Goal: Transaction & Acquisition: Purchase product/service

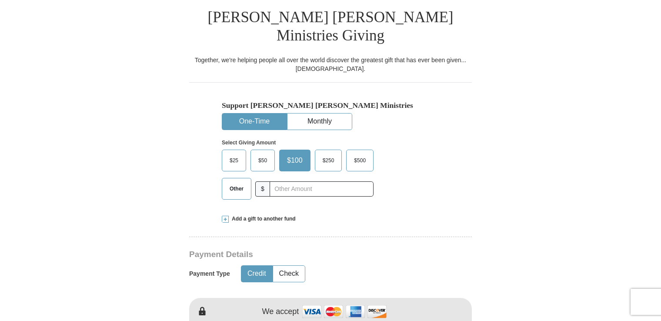
scroll to position [220, 0]
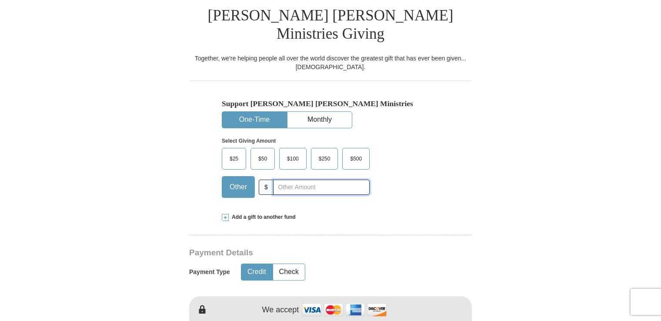
click at [290, 179] on input "text" at bounding box center [321, 186] width 96 height 15
click at [445, 130] on div "Support Kenneth Copeland Ministries One-Time Monthly Select Giving Amount Amoun…" at bounding box center [330, 142] width 282 height 124
click at [296, 179] on input "25.00" at bounding box center [321, 186] width 96 height 15
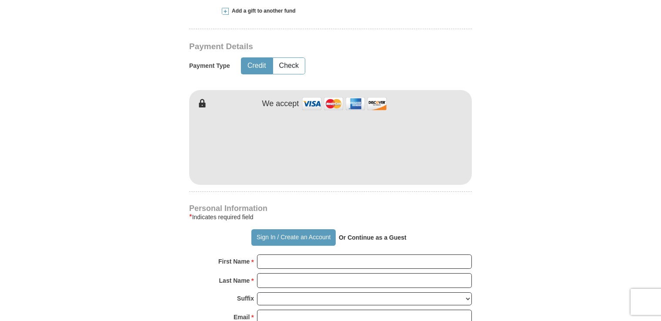
scroll to position [443, 0]
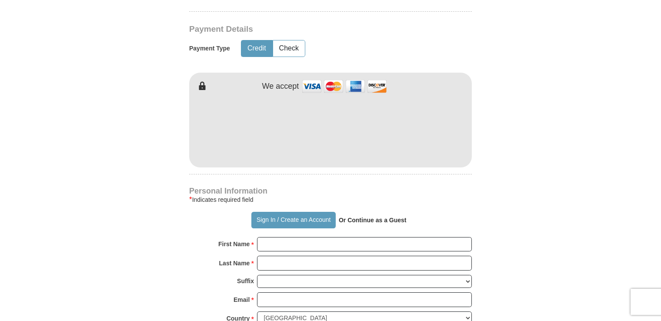
type input "29.00"
click at [279, 237] on input "First Name *" at bounding box center [364, 244] width 215 height 15
type input "[PERSON_NAME]"
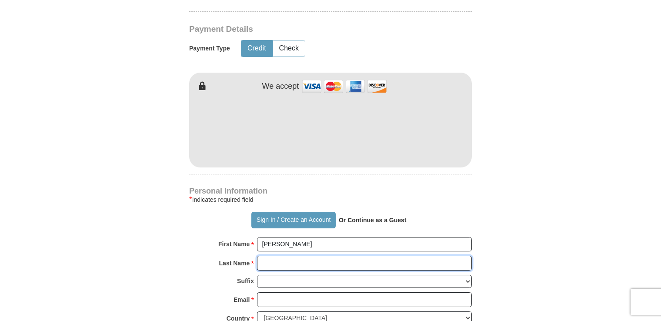
type input "[PERSON_NAME]"
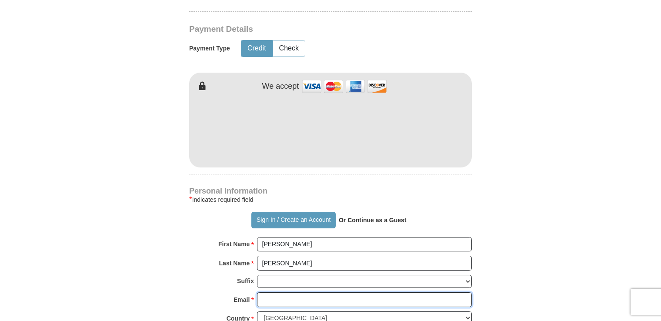
type input "[PERSON_NAME][EMAIL_ADDRESS][PERSON_NAME][DOMAIN_NAME]"
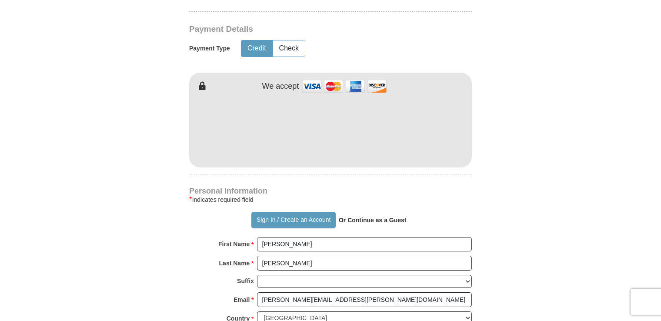
type input "[STREET_ADDRESS]"
type input "Apt. 325"
type input "[GEOGRAPHIC_DATA]"
select select "FL"
type input "33614"
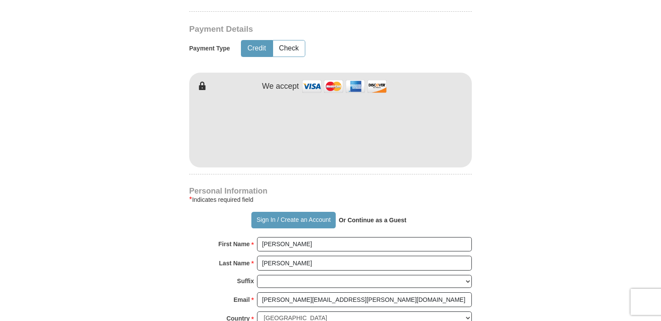
type input "8134605017"
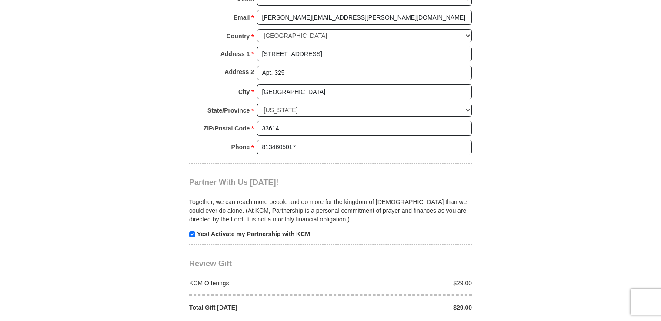
scroll to position [732, 0]
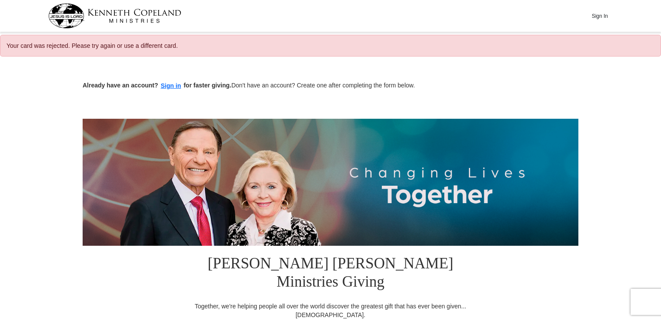
select select "FL"
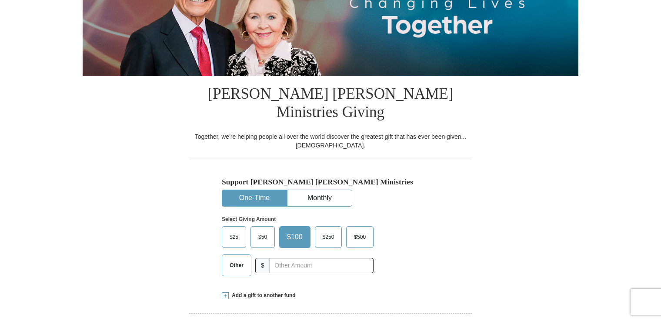
scroll to position [167, 0]
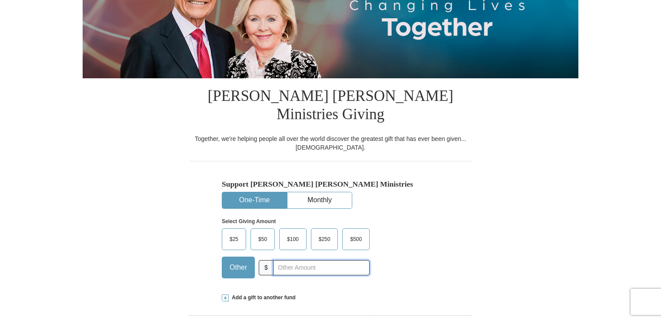
click at [276, 260] on input "text" at bounding box center [321, 267] width 96 height 15
click at [276, 260] on input "25.00" at bounding box center [321, 267] width 96 height 15
click at [301, 260] on input "25.00" at bounding box center [321, 267] width 96 height 15
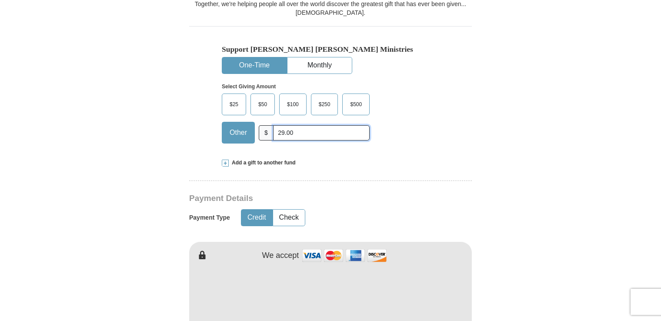
scroll to position [332, 0]
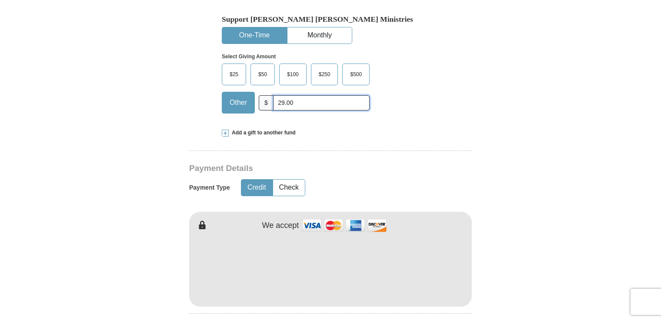
type input "29.00"
click at [227, 130] on span at bounding box center [225, 133] width 7 height 7
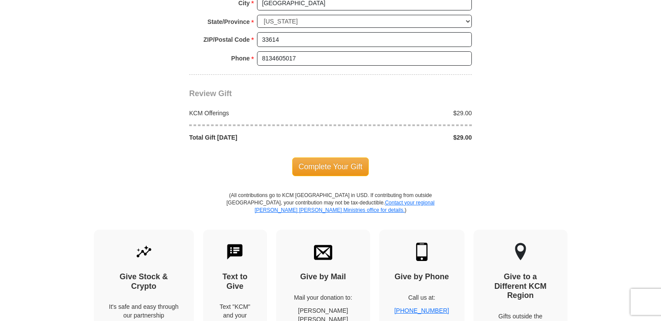
scroll to position [996, 0]
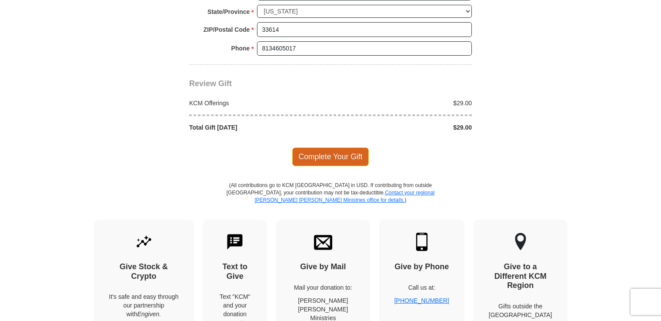
click at [327, 147] on span "Complete Your Gift" at bounding box center [330, 156] width 77 height 18
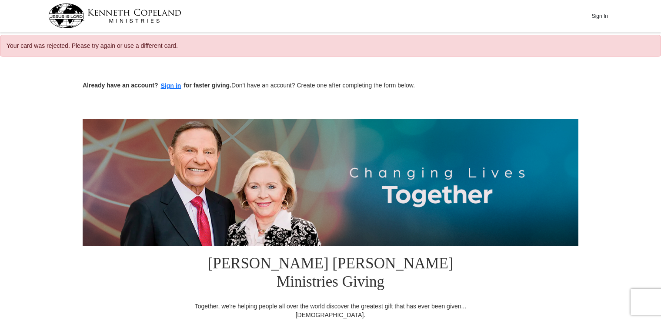
select select "FL"
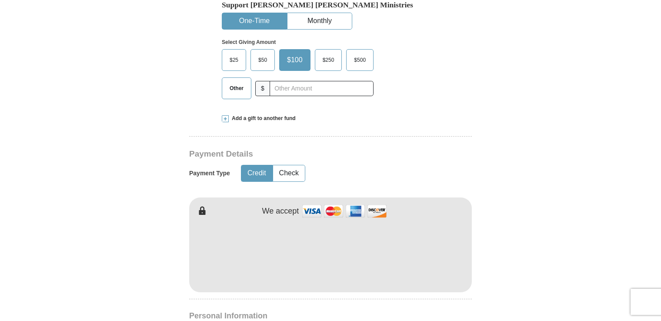
scroll to position [348, 0]
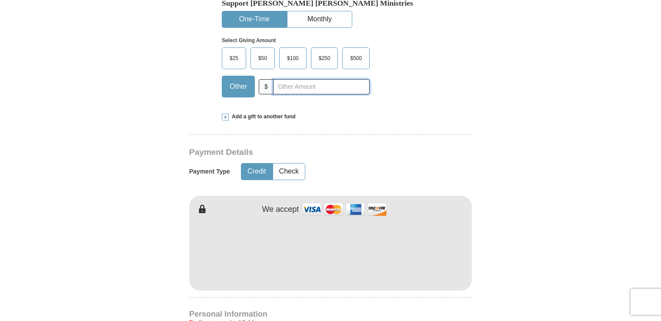
click at [285, 79] on input "text" at bounding box center [321, 86] width 96 height 15
type input "29.00"
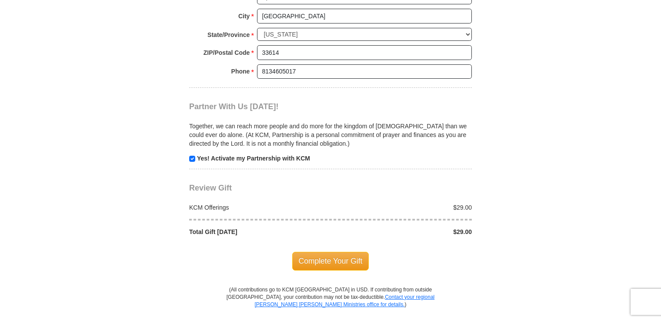
scroll to position [825, 0]
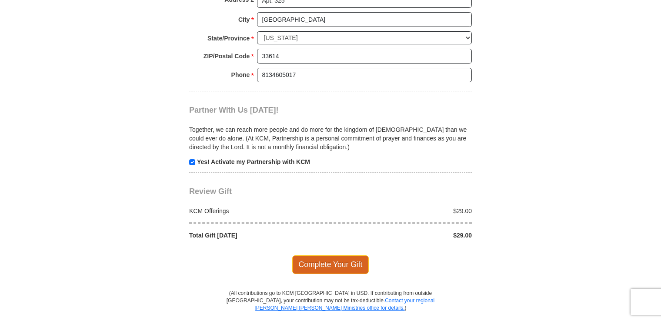
click at [331, 255] on span "Complete Your Gift" at bounding box center [330, 264] width 77 height 18
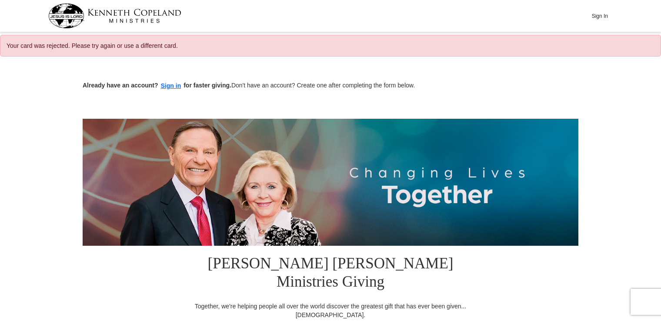
select select "FL"
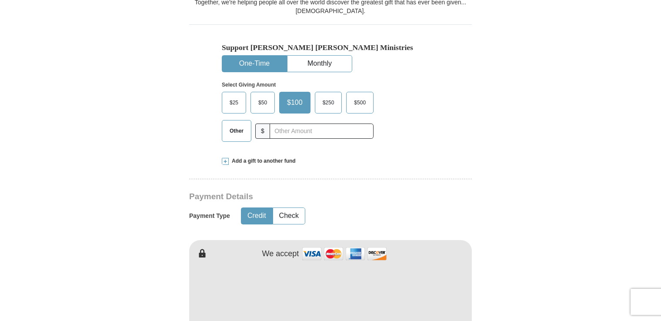
scroll to position [145, 0]
